Goal: Find specific page/section: Find specific page/section

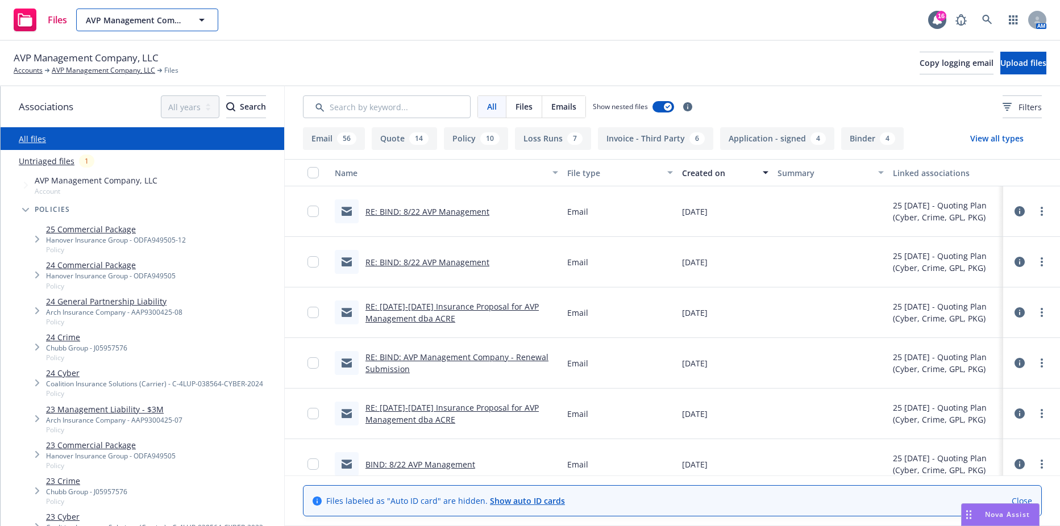
click at [143, 26] on span "AVP Management Company, LLC" at bounding box center [135, 20] width 98 height 12
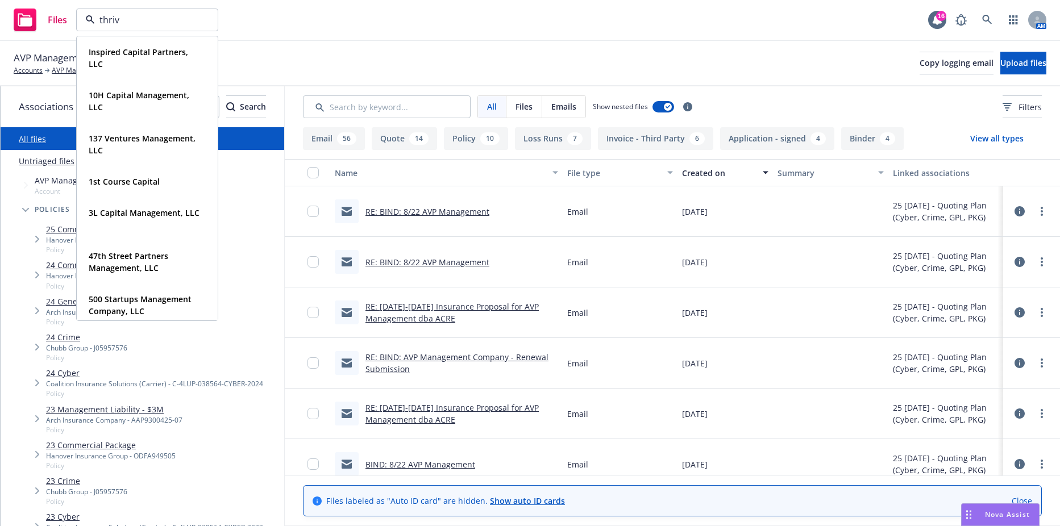
type input "thrive"
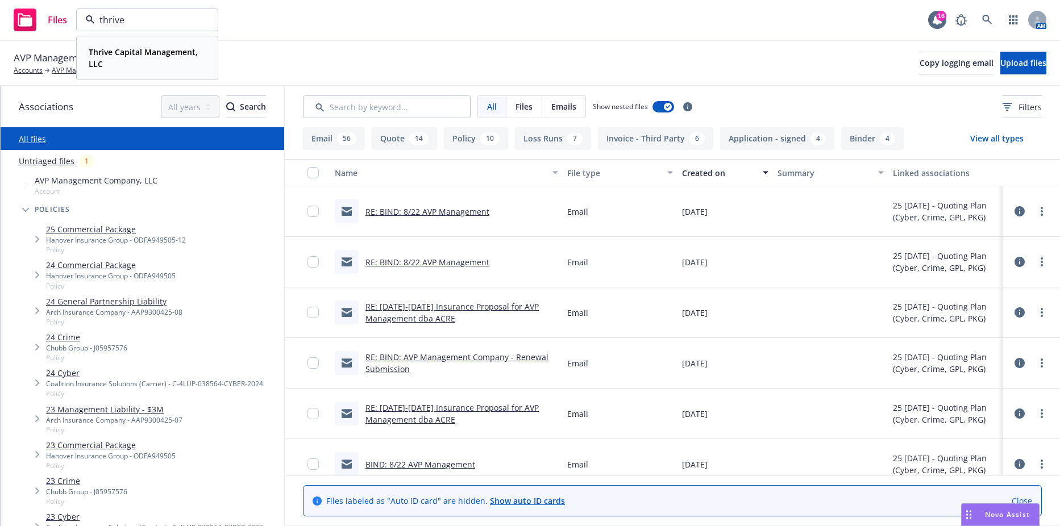
click at [148, 48] on strong "Thrive Capital Management, LLC" at bounding box center [143, 58] width 109 height 23
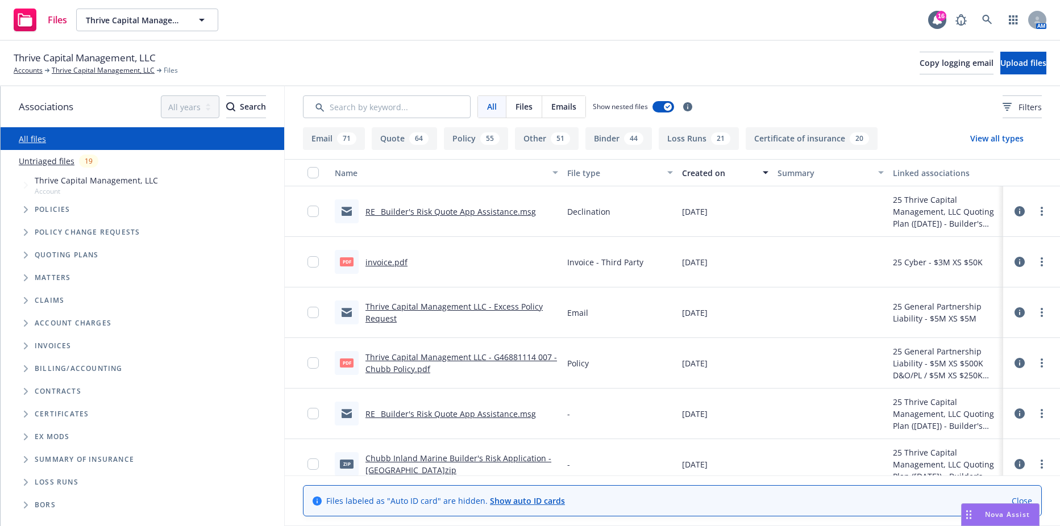
click at [39, 213] on span "Policies" at bounding box center [53, 209] width 36 height 7
click at [24, 210] on icon "Tree Example" at bounding box center [26, 209] width 5 height 7
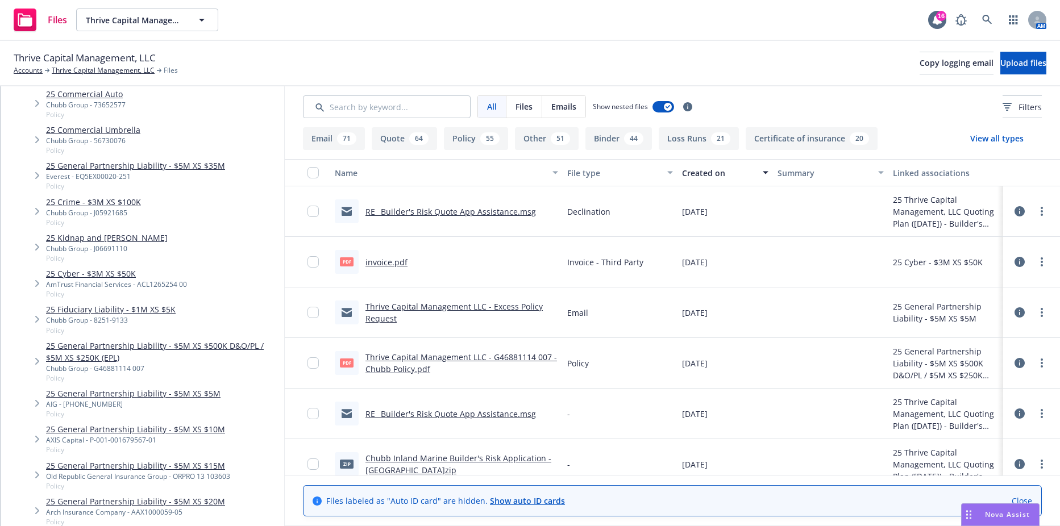
scroll to position [227, 0]
